Goal: Navigation & Orientation: Find specific page/section

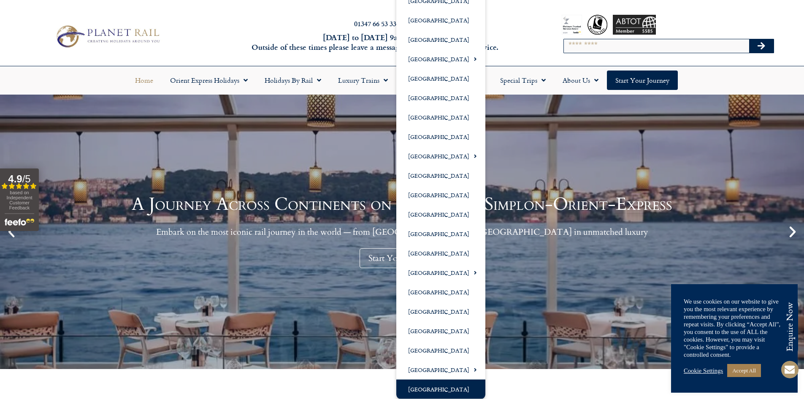
click at [437, 388] on link "[GEOGRAPHIC_DATA]" at bounding box center [440, 388] width 89 height 19
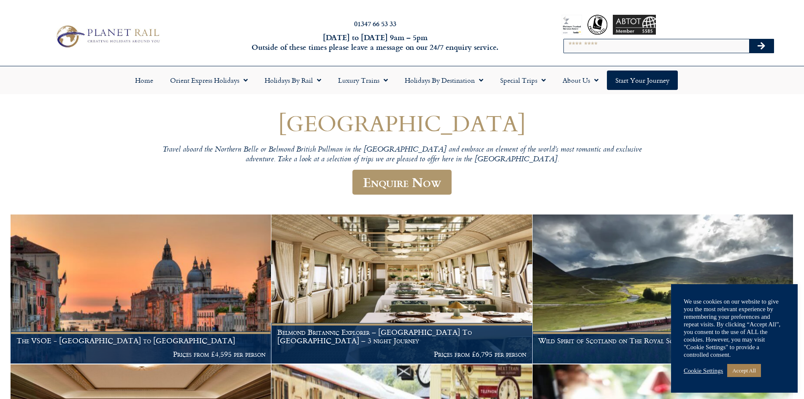
scroll to position [42, 0]
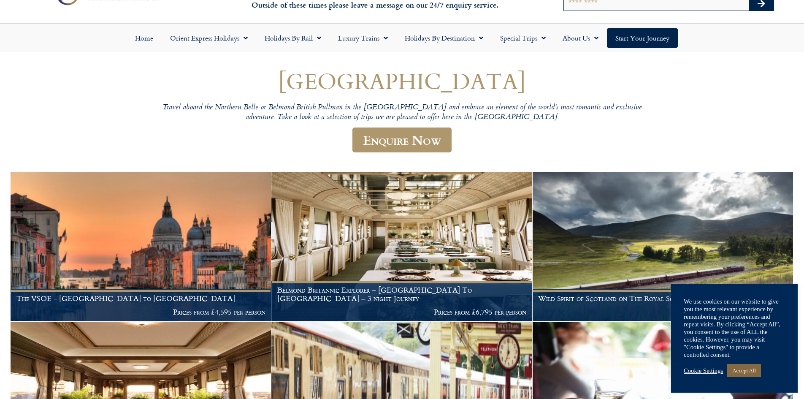
click at [749, 373] on link "Accept All" at bounding box center [744, 370] width 34 height 13
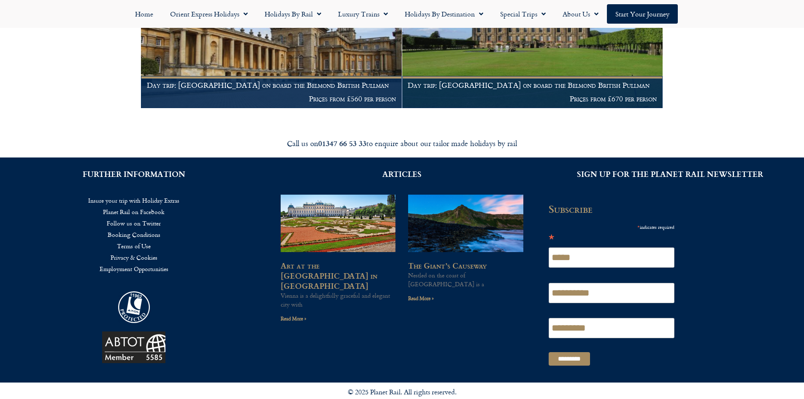
scroll to position [1308, 0]
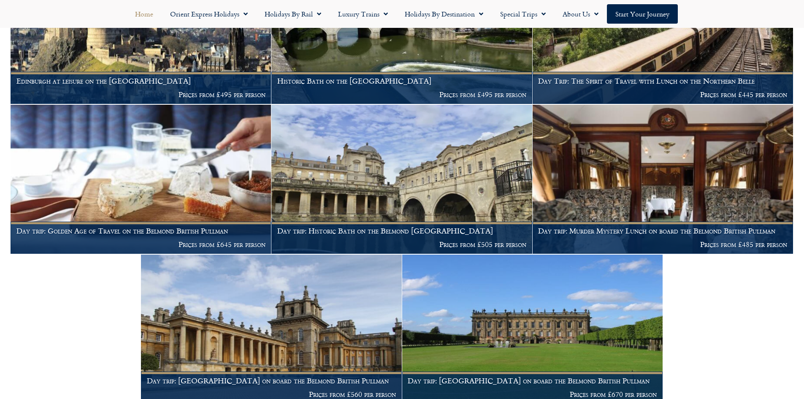
click at [136, 15] on link "Home" at bounding box center [144, 13] width 35 height 19
